Goal: Information Seeking & Learning: Check status

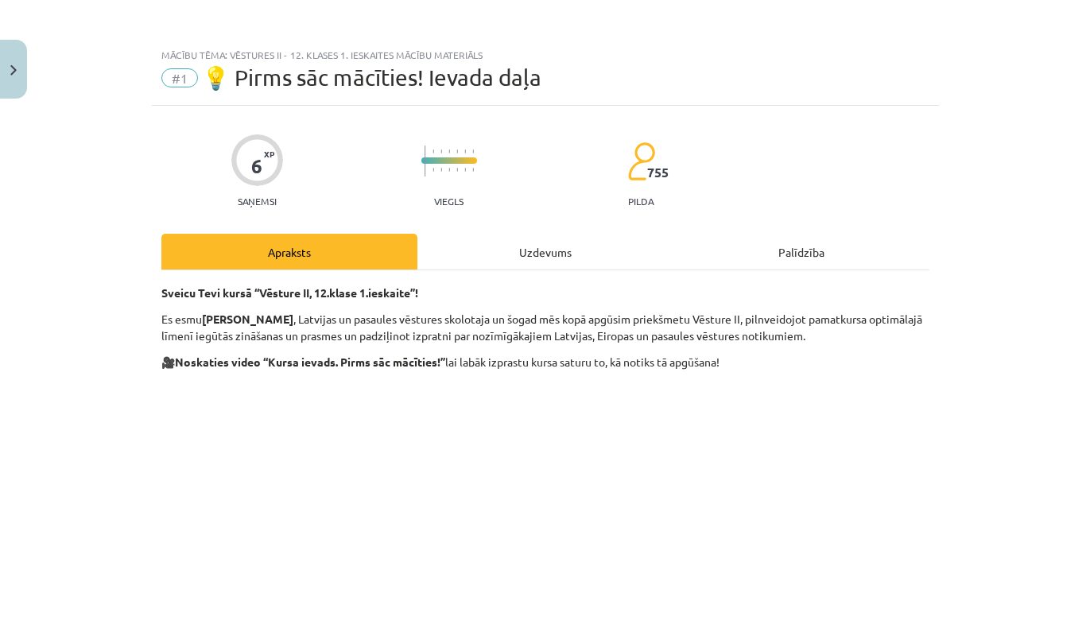
scroll to position [77, 0]
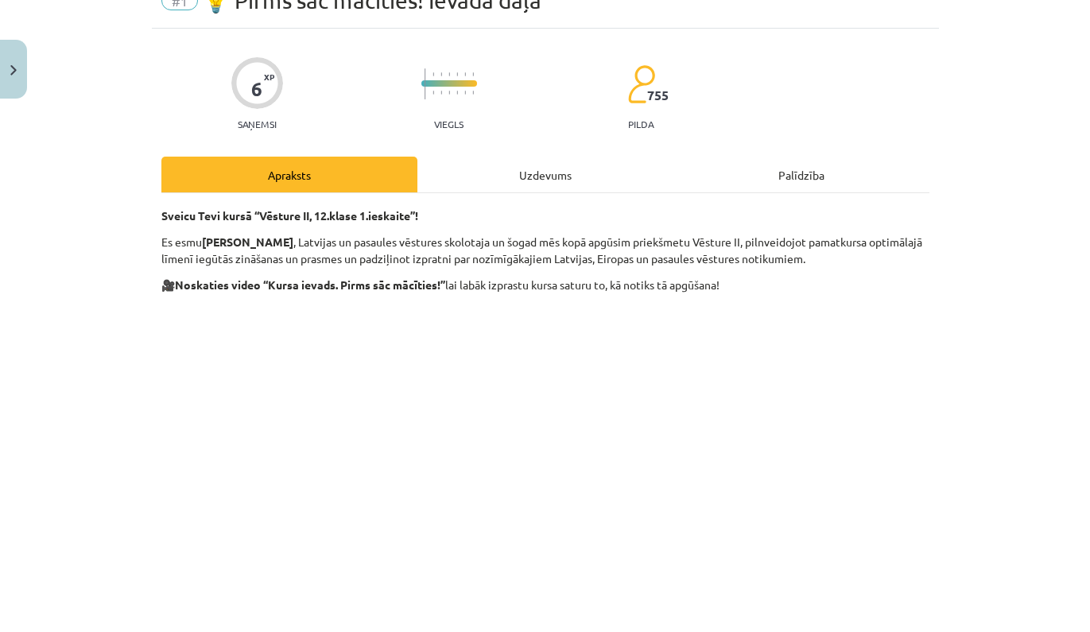
click at [20, 64] on button "Close" at bounding box center [13, 69] width 27 height 59
click at [112, 41] on div "Mācību tēma: Vēstures ii - 12. klases 1. ieskaites mācību materiāls #1 💡 Pirms …" at bounding box center [545, 316] width 1090 height 632
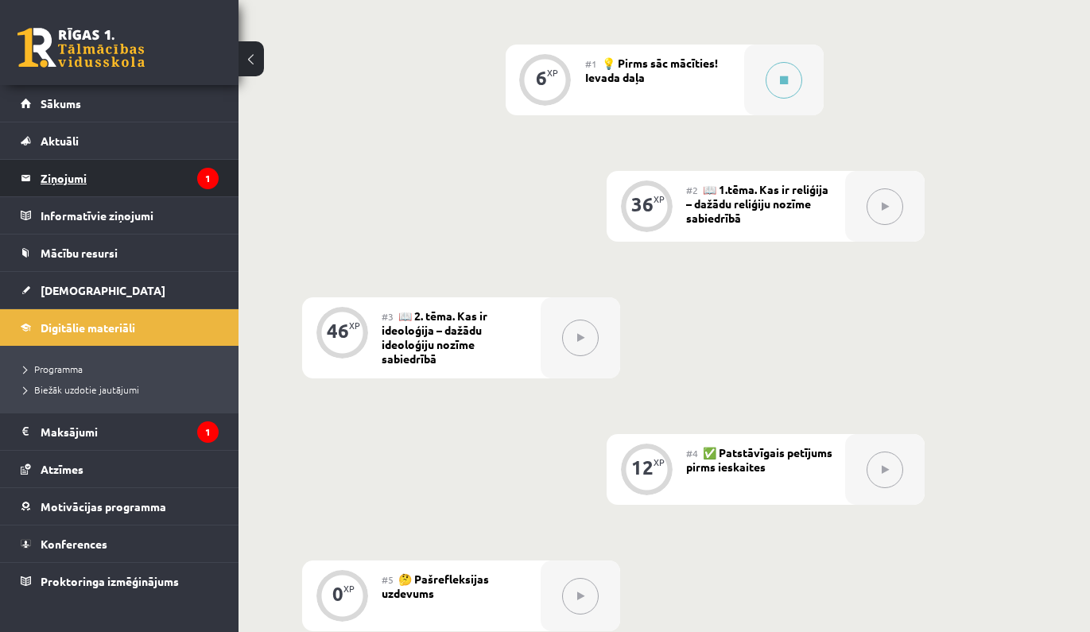
click at [172, 183] on legend "Ziņojumi 1" at bounding box center [130, 178] width 178 height 37
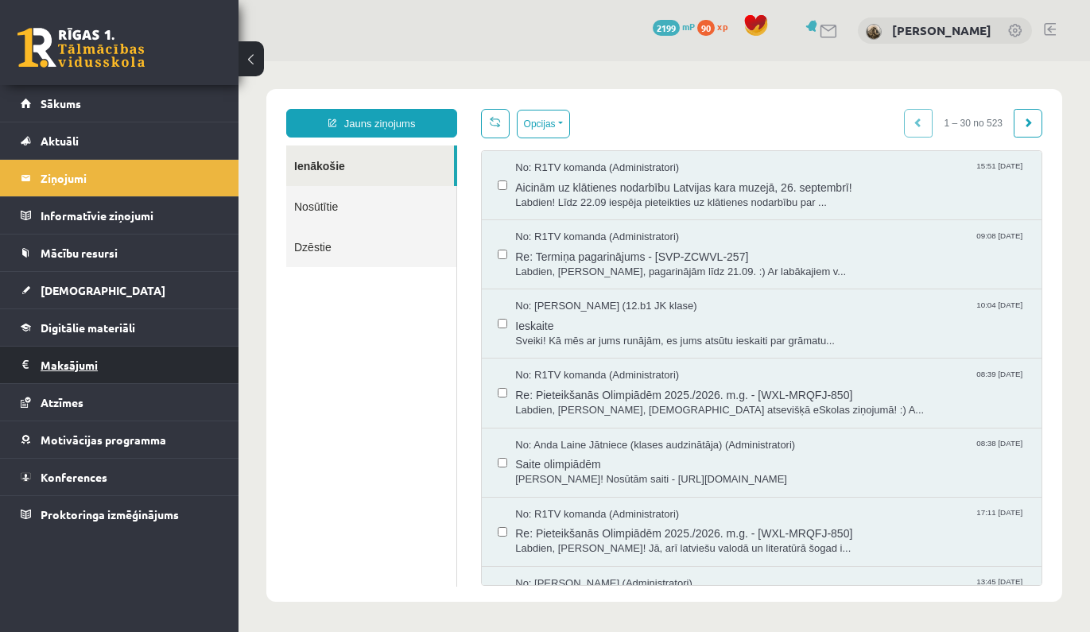
click at [165, 363] on legend "Maksājumi 1" at bounding box center [130, 365] width 178 height 37
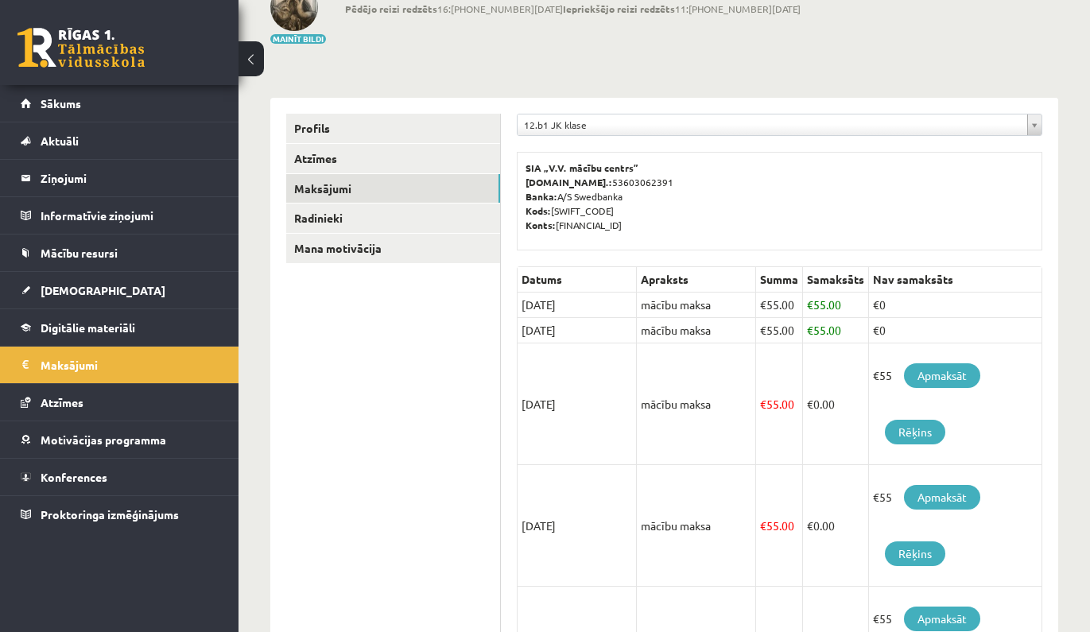
scroll to position [111, 0]
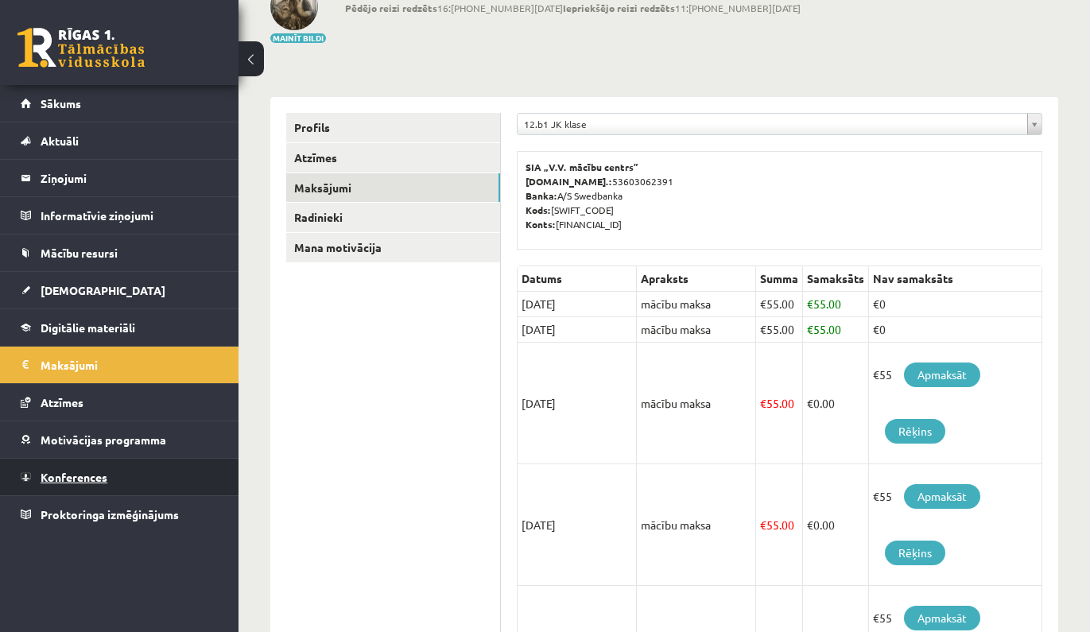
click at [165, 483] on link "Konferences" at bounding box center [120, 477] width 198 height 37
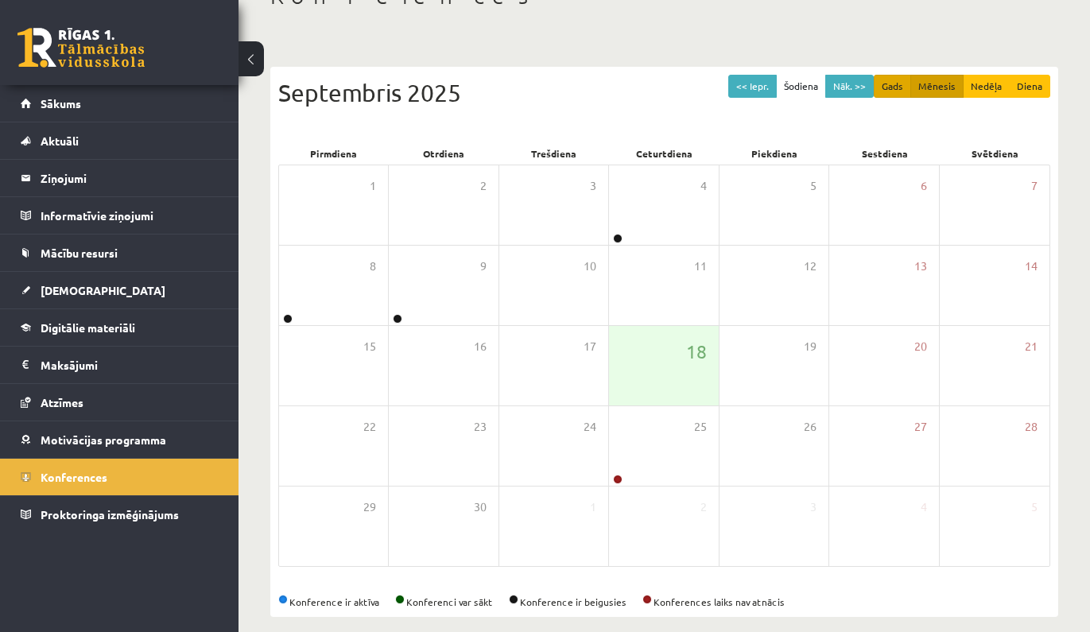
click at [898, 91] on button "Gads" at bounding box center [892, 86] width 37 height 23
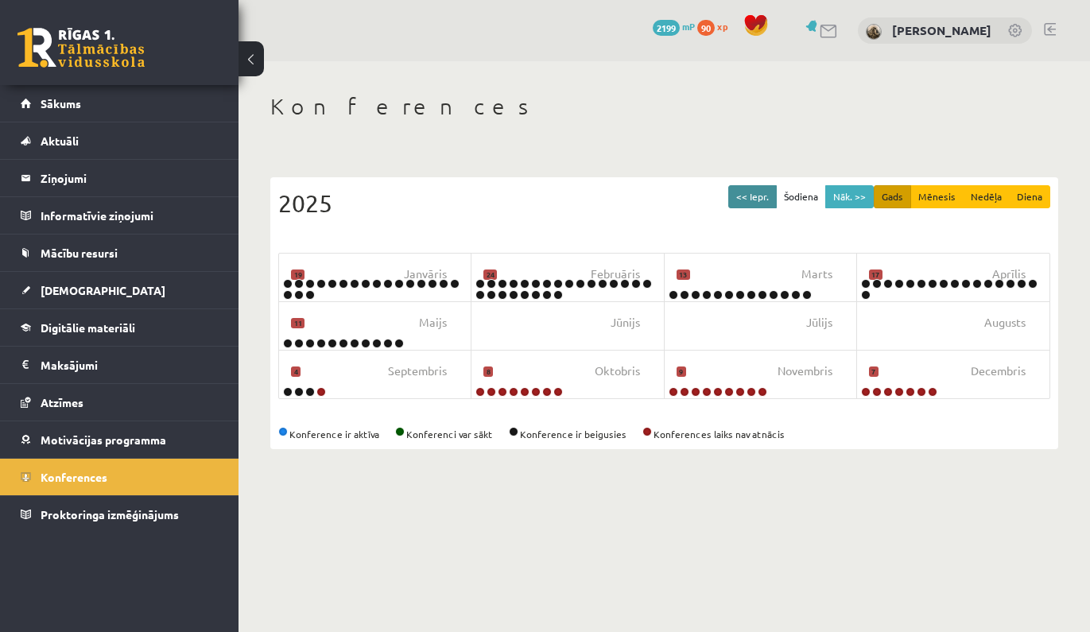
click at [766, 202] on button "<< Iepr." at bounding box center [752, 196] width 49 height 23
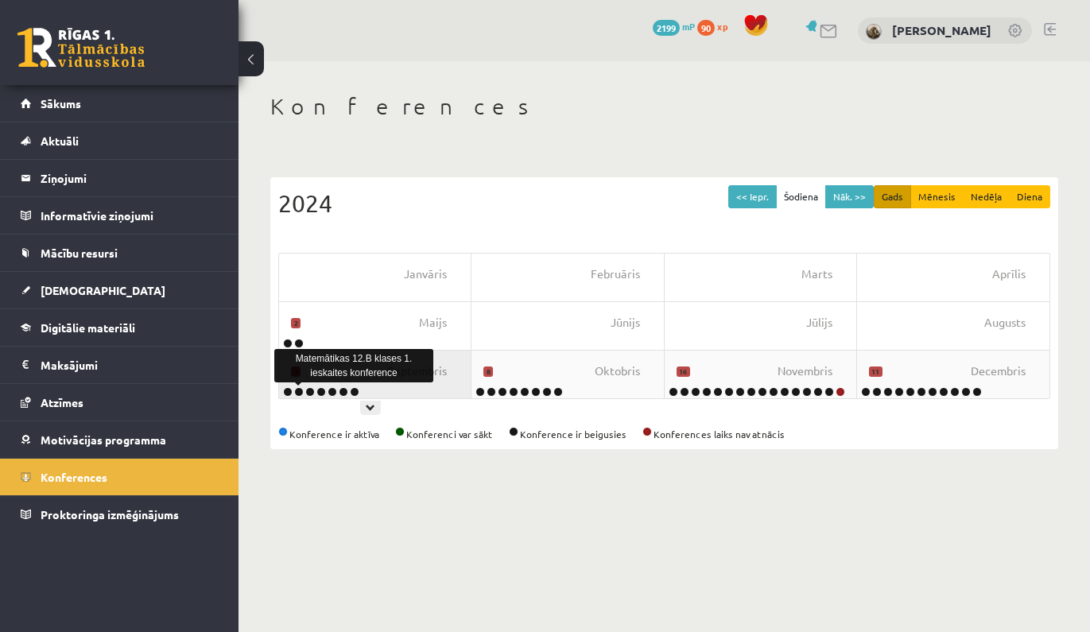
click at [298, 393] on link at bounding box center [299, 392] width 10 height 10
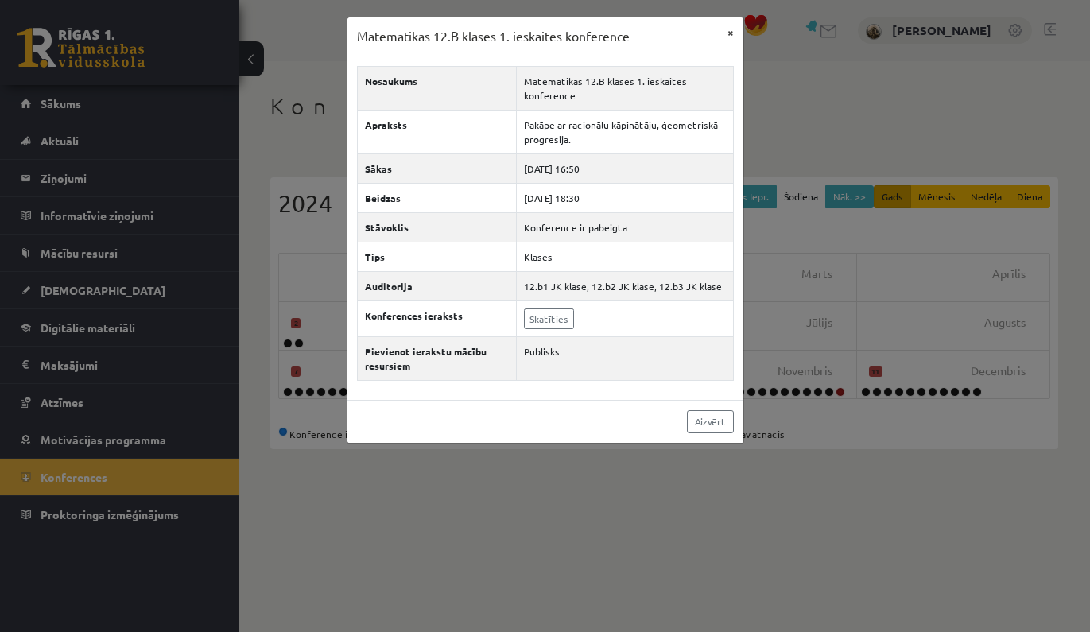
click at [731, 32] on button "×" at bounding box center [730, 32] width 25 height 30
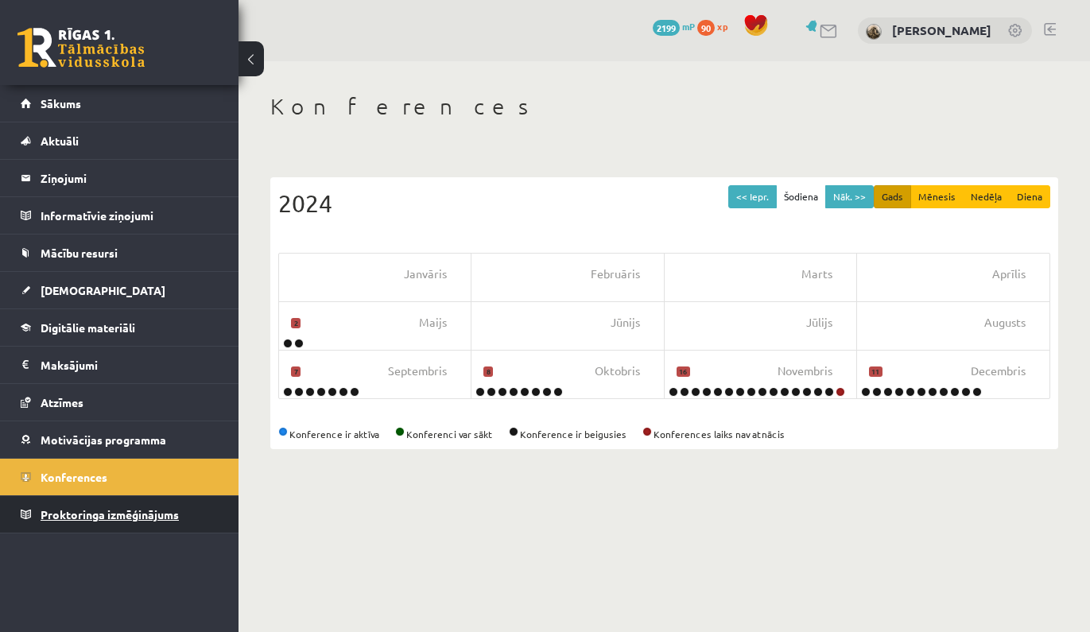
click at [183, 516] on link "Proktoringa izmēģinājums" at bounding box center [120, 514] width 198 height 37
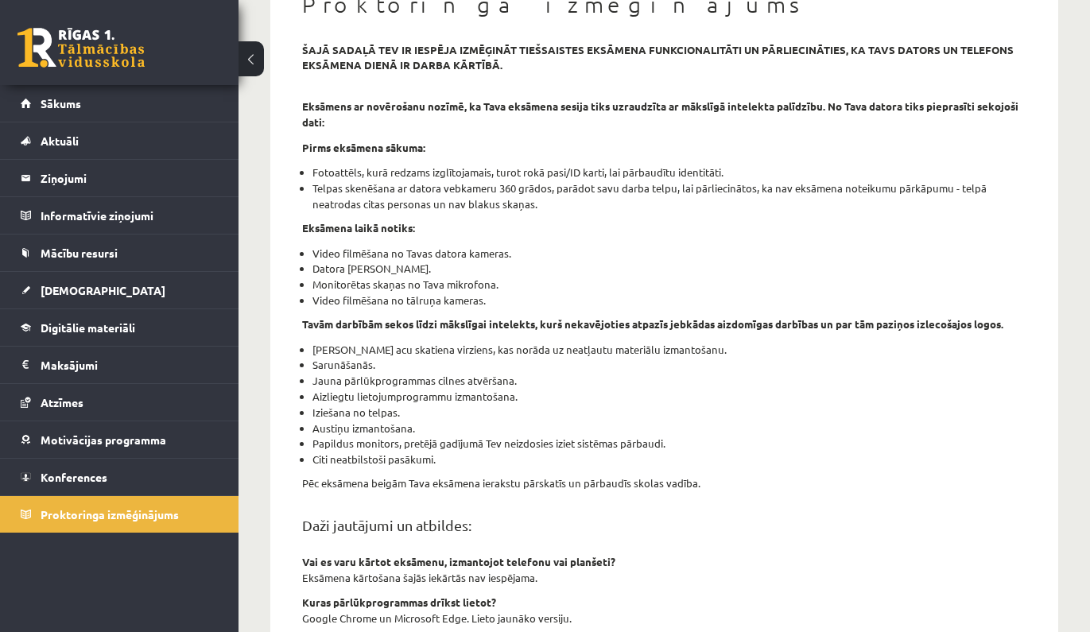
scroll to position [172, 0]
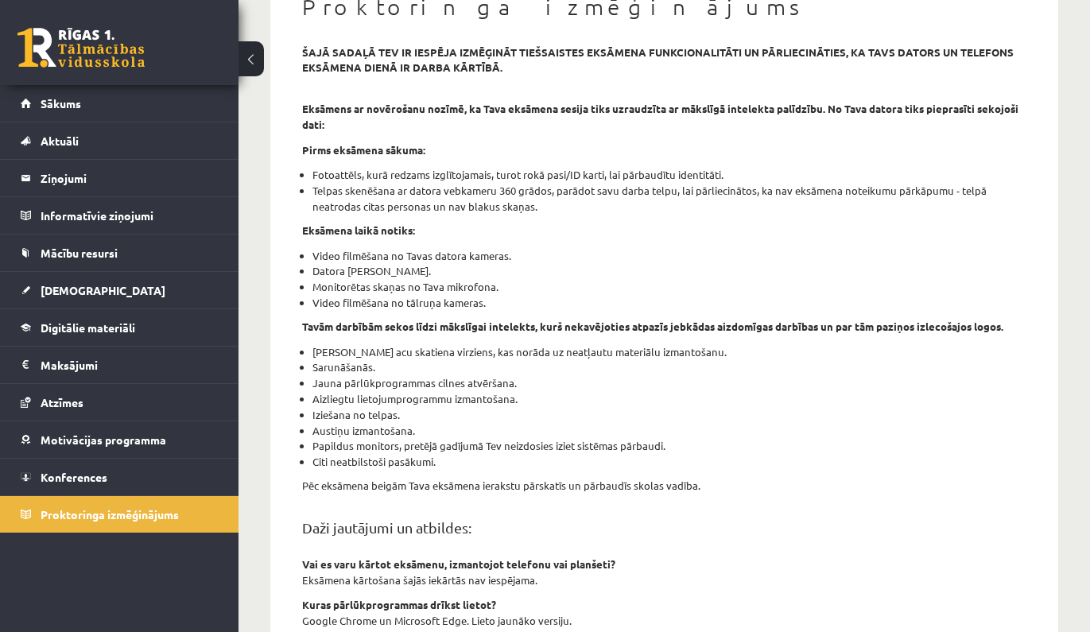
click at [101, 52] on link at bounding box center [80, 48] width 127 height 40
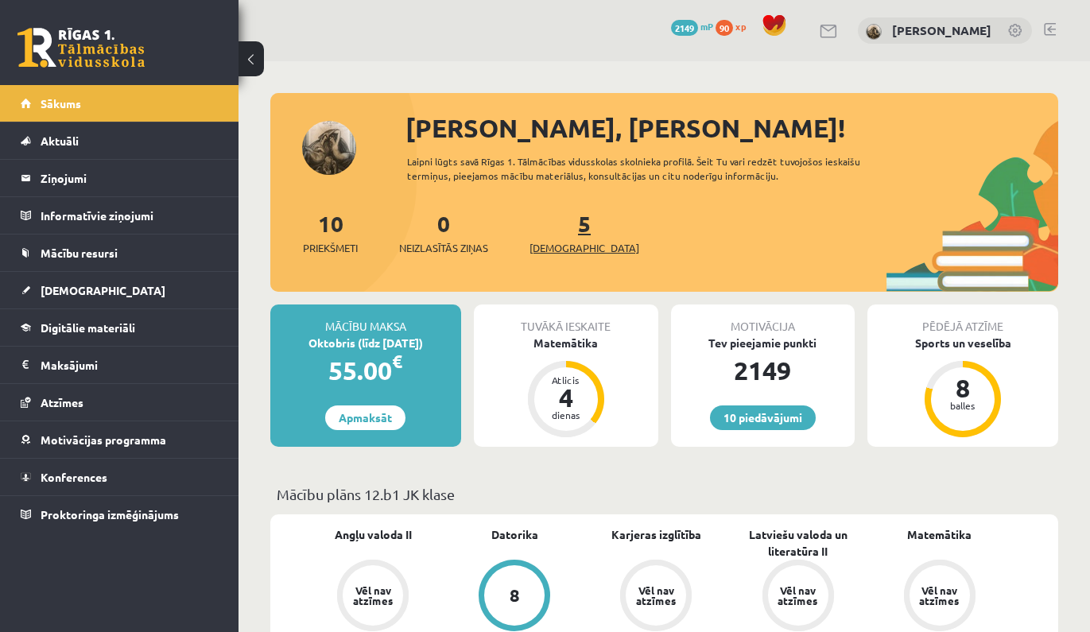
click at [555, 228] on link "5 [DEMOGRAPHIC_DATA]" at bounding box center [585, 232] width 110 height 47
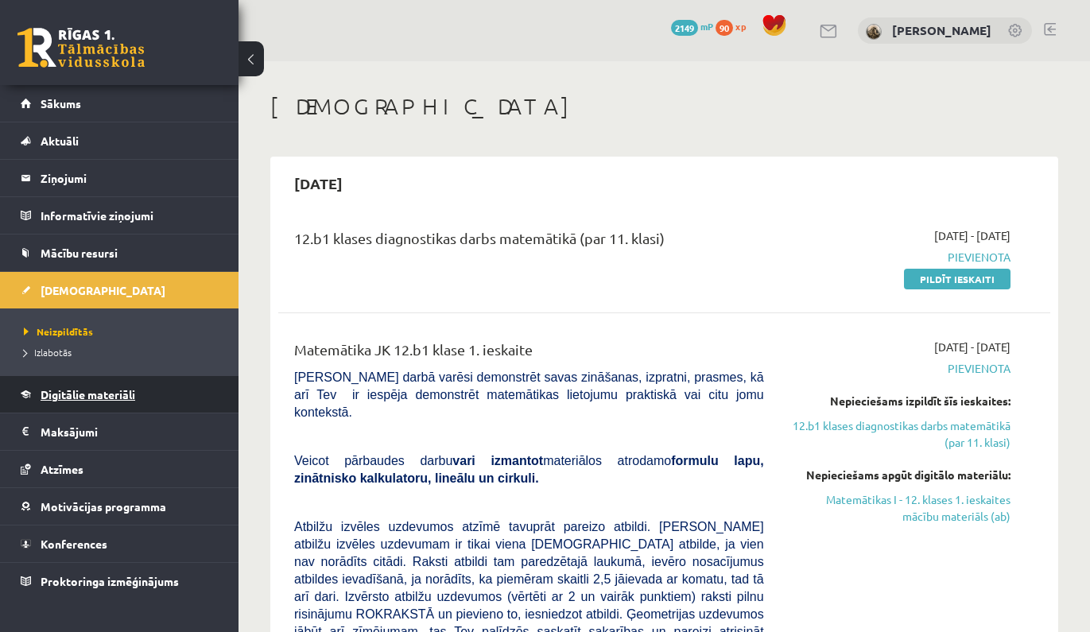
click at [167, 403] on link "Digitālie materiāli" at bounding box center [120, 394] width 198 height 37
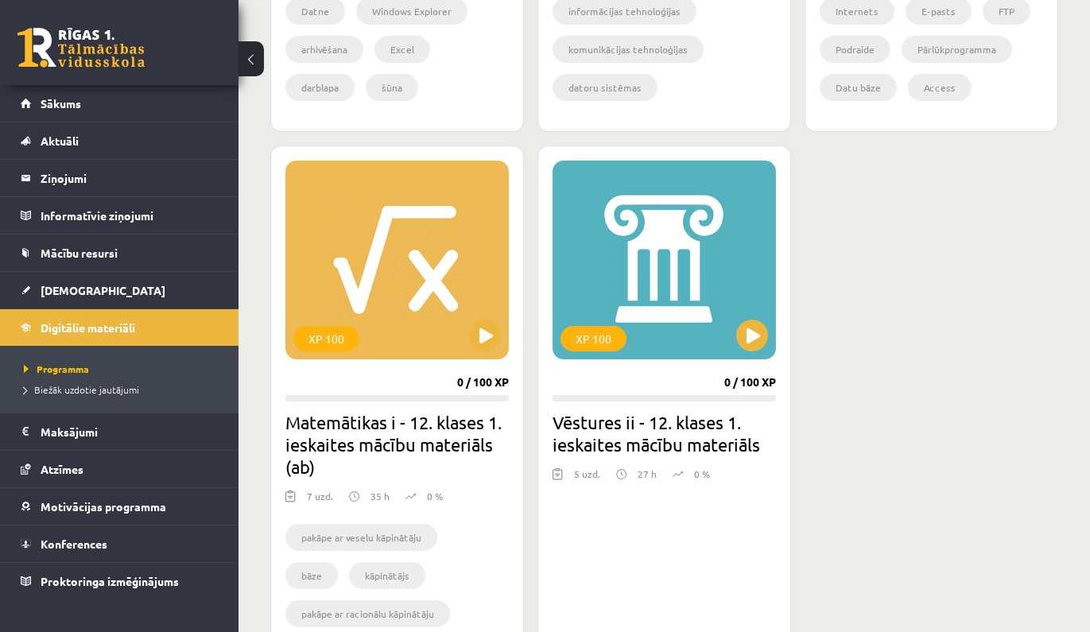
scroll to position [1317, 0]
click at [489, 339] on button at bounding box center [485, 335] width 32 height 32
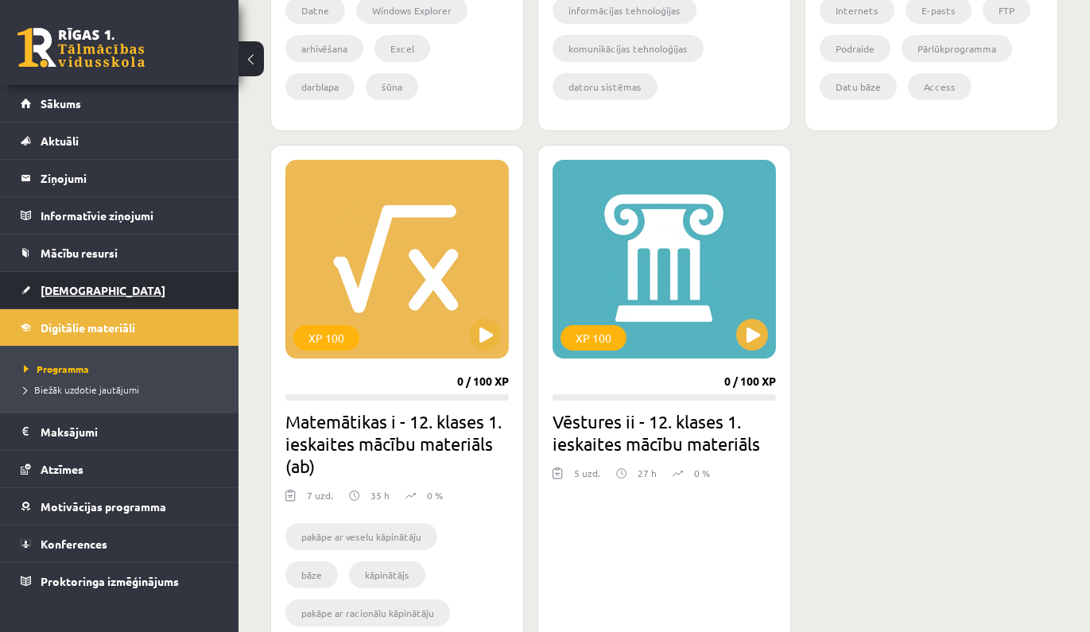
click at [166, 293] on link "[DEMOGRAPHIC_DATA]" at bounding box center [120, 290] width 198 height 37
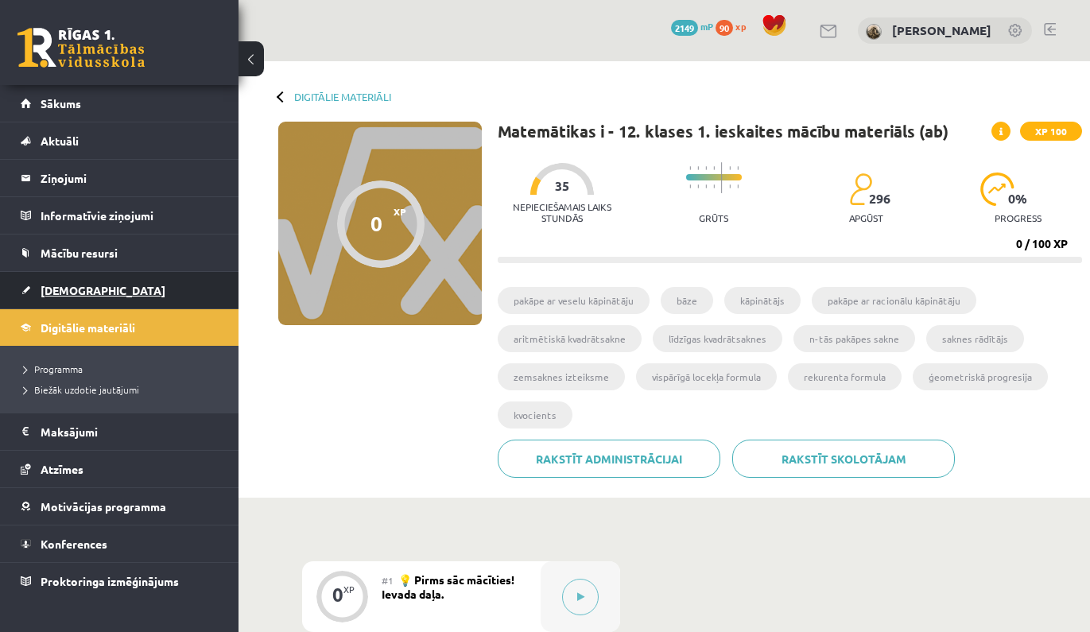
click at [163, 290] on link "[DEMOGRAPHIC_DATA]" at bounding box center [120, 290] width 198 height 37
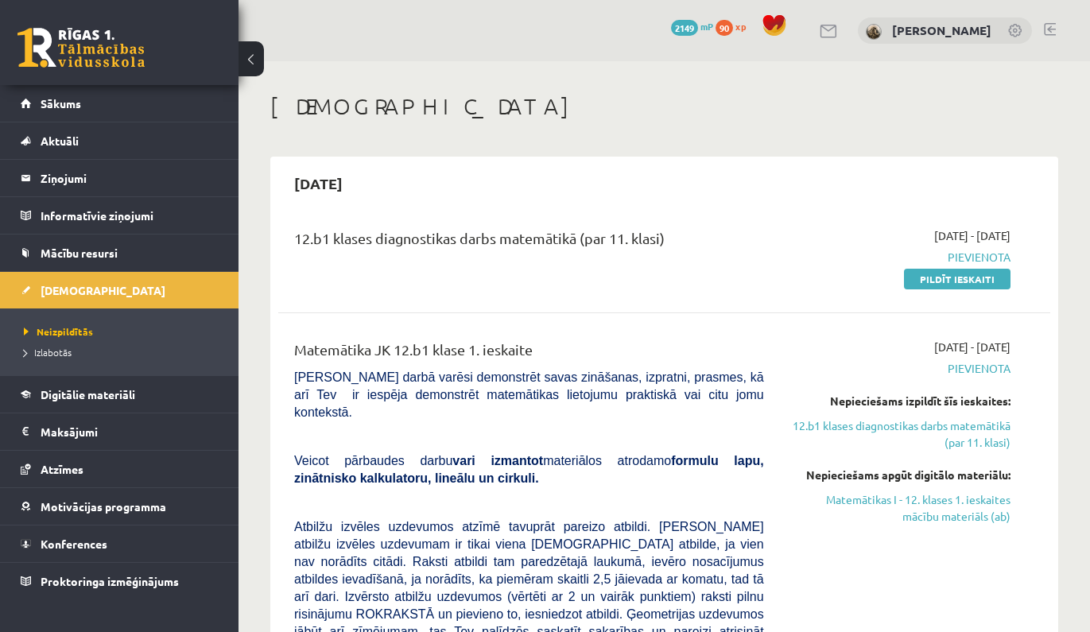
click at [1026, 287] on div "12.b1 klases diagnostikas darbs matemātikā (par 11. klasi) 2025-09-16 - 2025-09…" at bounding box center [664, 256] width 772 height 91
drag, startPoint x: 1026, startPoint y: 287, endPoint x: 1030, endPoint y: 279, distance: 8.6
click at [1030, 279] on div "12.b1 klases diagnostikas darbs matemātikā (par 11. klasi) 2025-09-16 - 2025-09…" at bounding box center [664, 256] width 772 height 91
